Goal: Find specific page/section: Find specific page/section

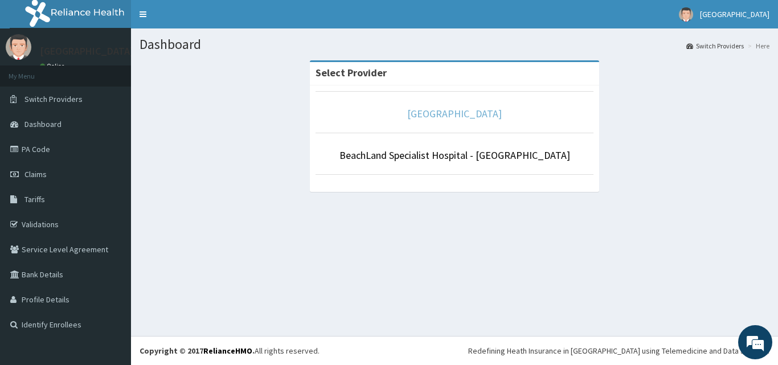
click at [469, 118] on link "[GEOGRAPHIC_DATA]" at bounding box center [454, 113] width 95 height 13
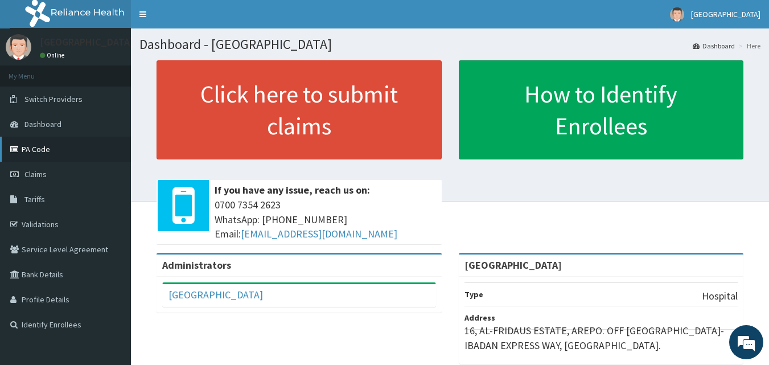
click at [41, 147] on link "PA Code" at bounding box center [65, 149] width 131 height 25
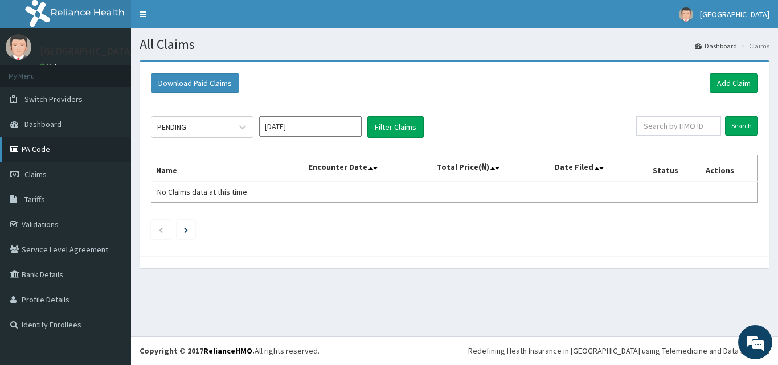
click at [50, 151] on link "PA Code" at bounding box center [65, 149] width 131 height 25
